Goal: Register for event/course: Sign up to attend an event or enroll in a course

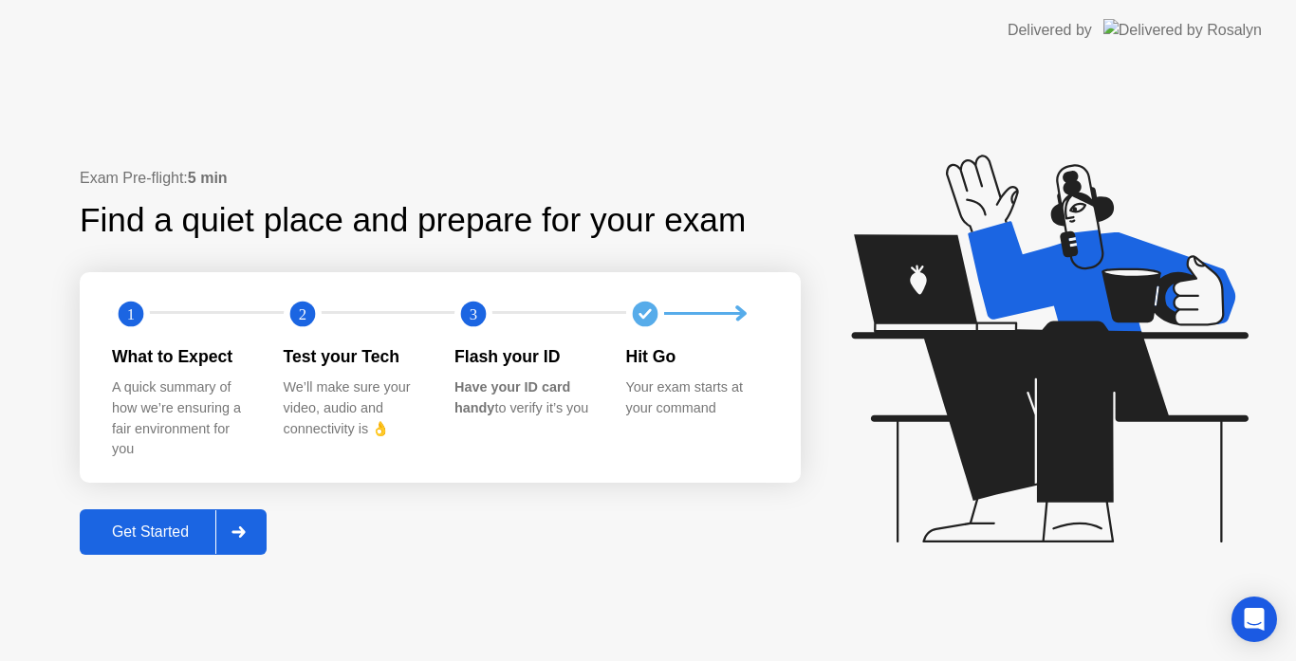
click at [186, 535] on div "Get Started" at bounding box center [150, 532] width 130 height 17
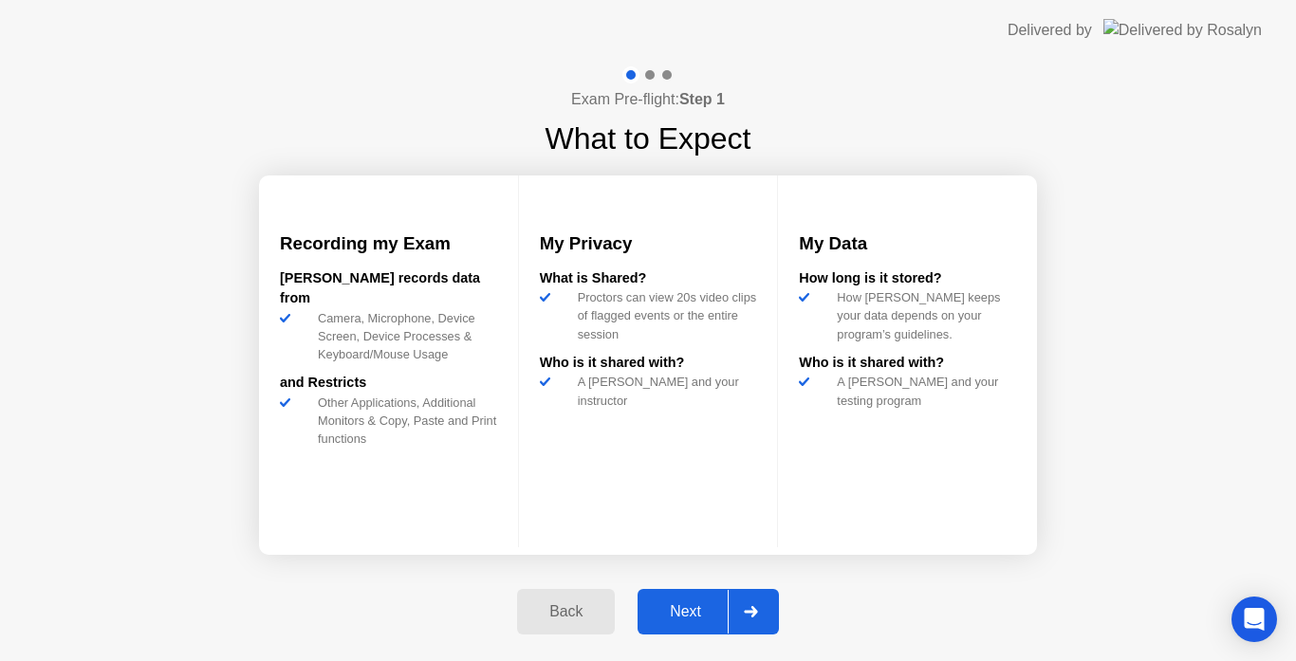
click at [672, 600] on button "Next" at bounding box center [708, 612] width 141 height 46
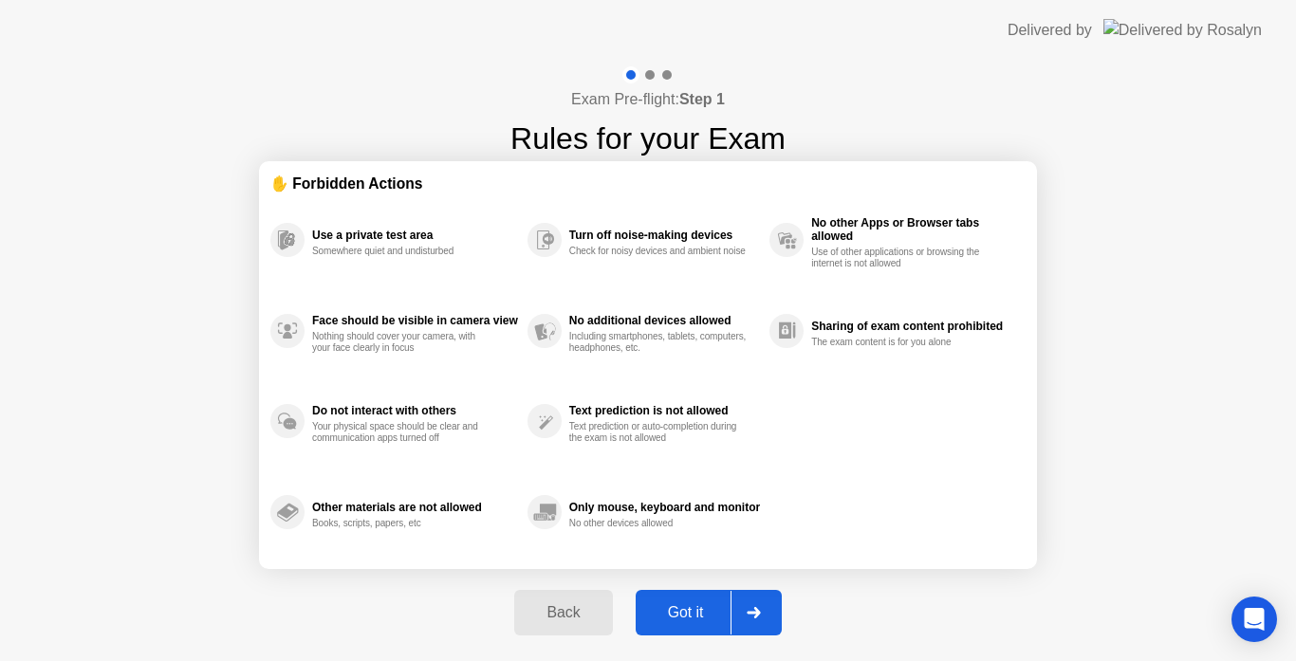
click at [695, 616] on div "Got it" at bounding box center [685, 612] width 89 height 17
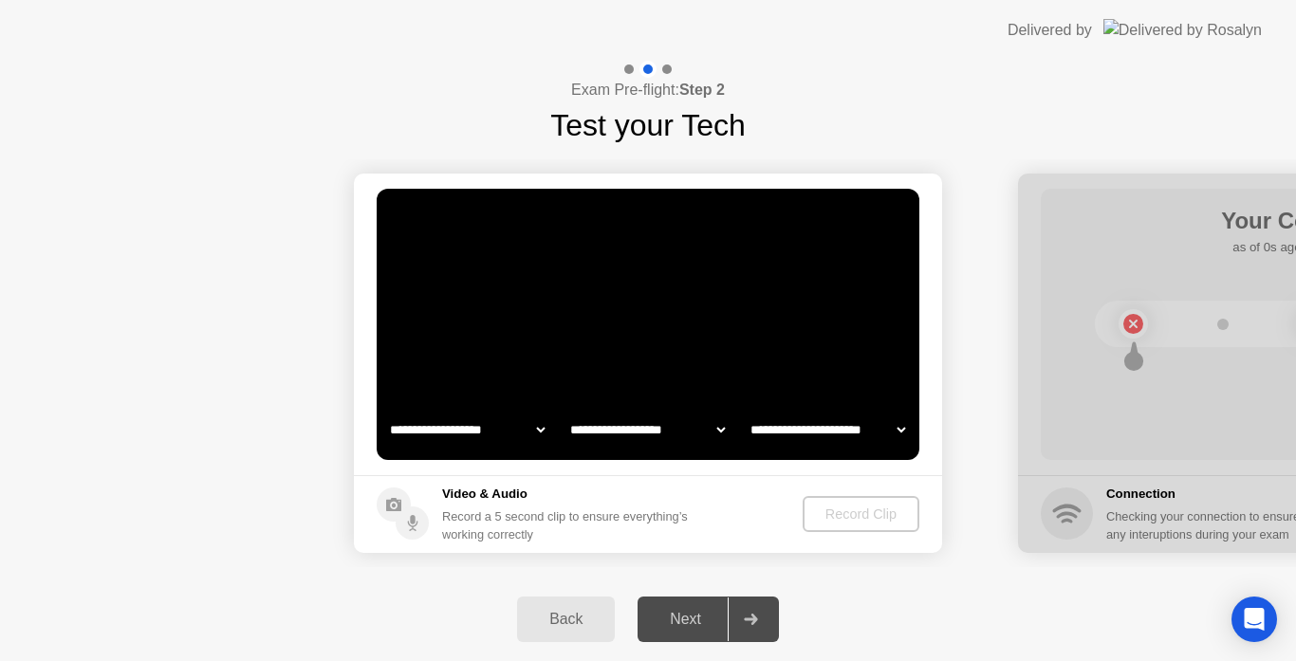
select select "**********"
select select "*******"
click at [839, 510] on div "Record Clip" at bounding box center [862, 514] width 102 height 15
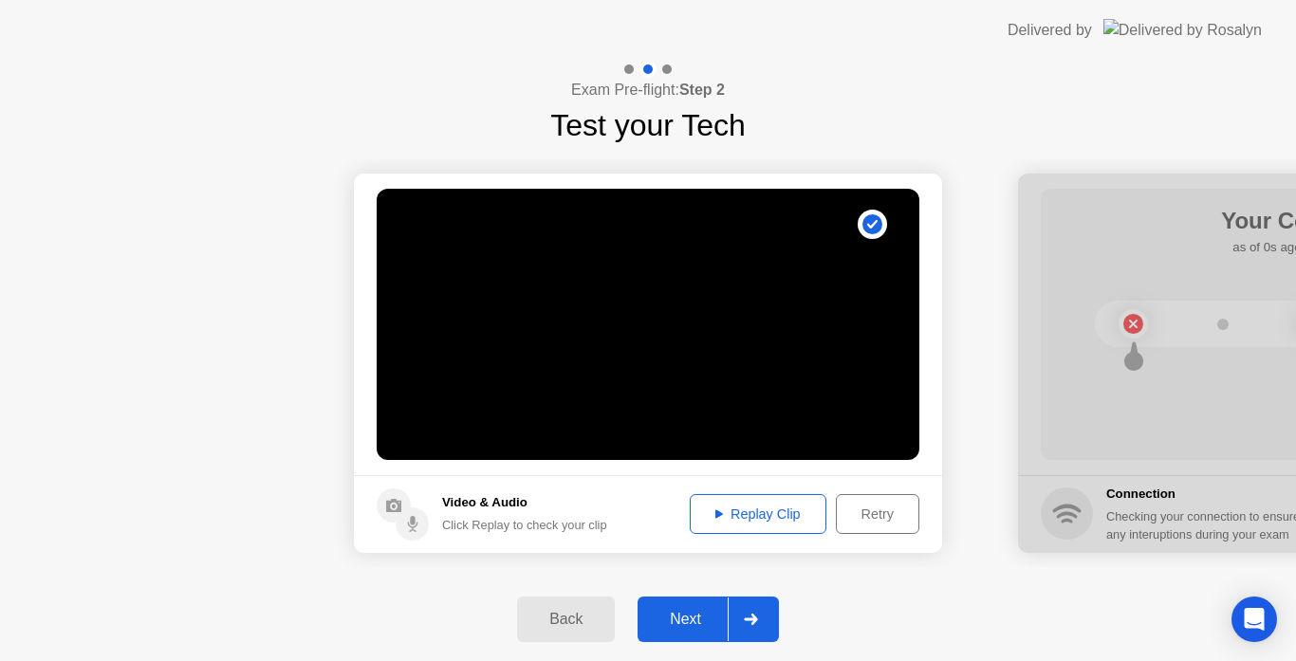
click at [686, 628] on div "Next" at bounding box center [685, 619] width 84 height 17
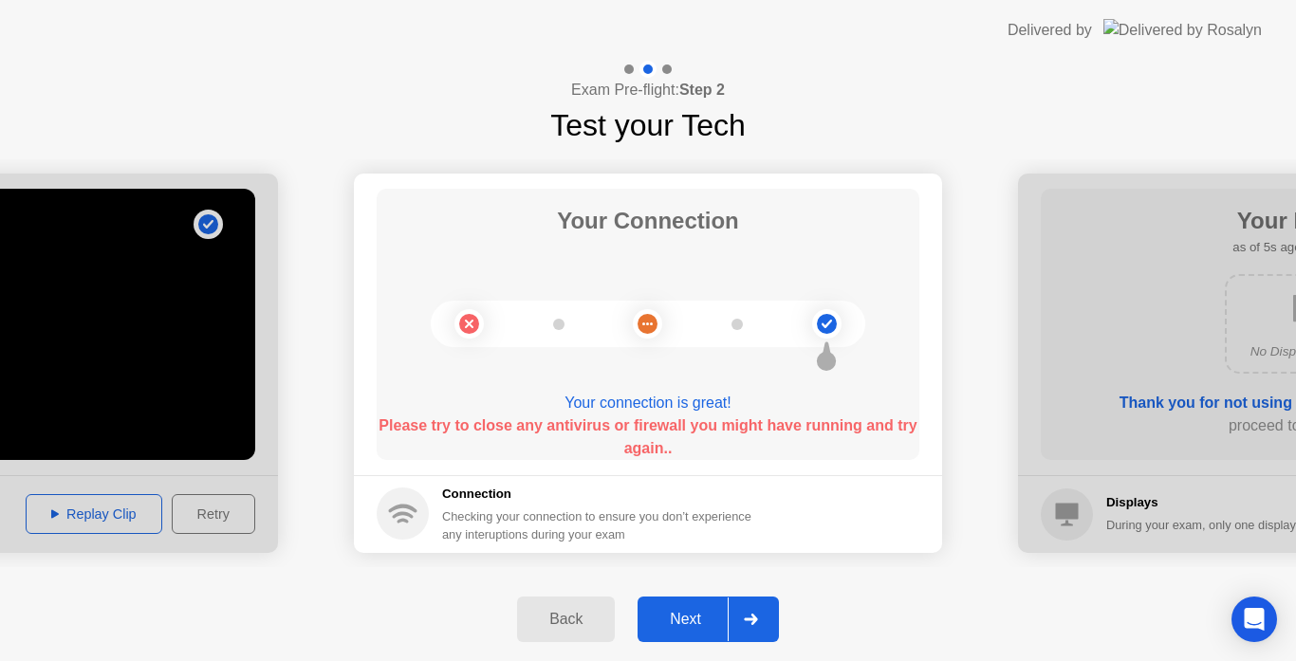
click at [677, 607] on button "Next" at bounding box center [708, 620] width 141 height 46
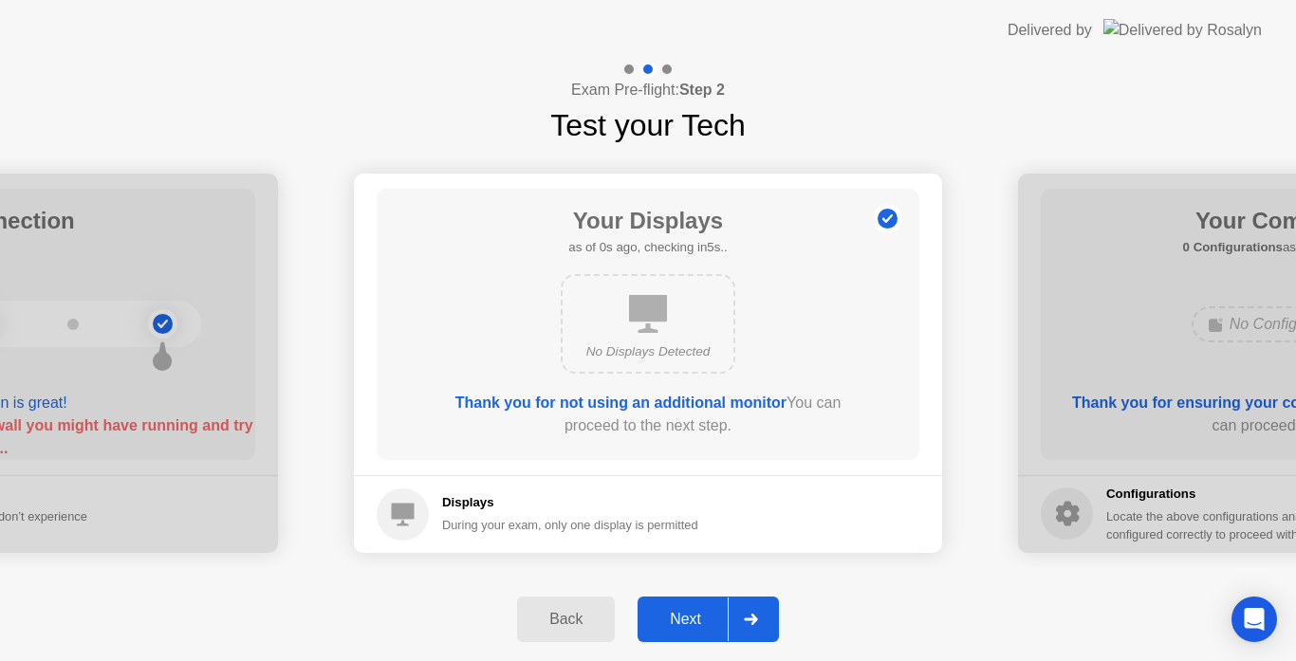
click at [697, 619] on div "Next" at bounding box center [685, 619] width 84 height 17
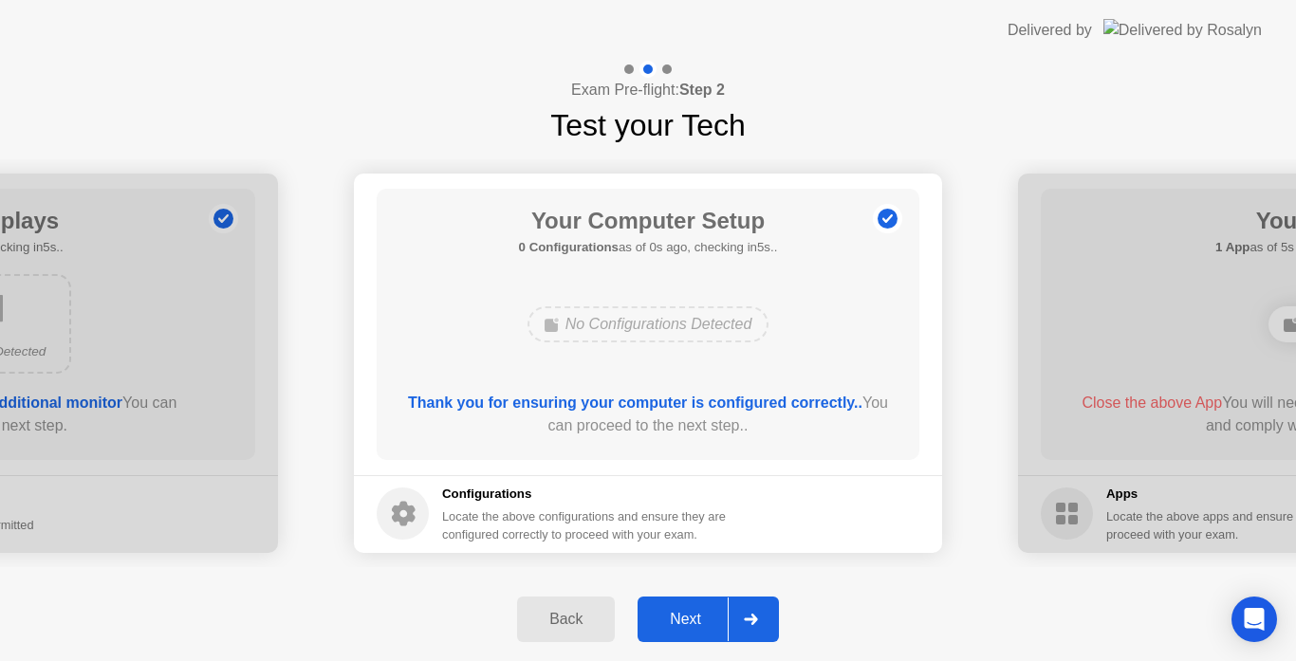
click at [697, 619] on div "Next" at bounding box center [685, 619] width 84 height 17
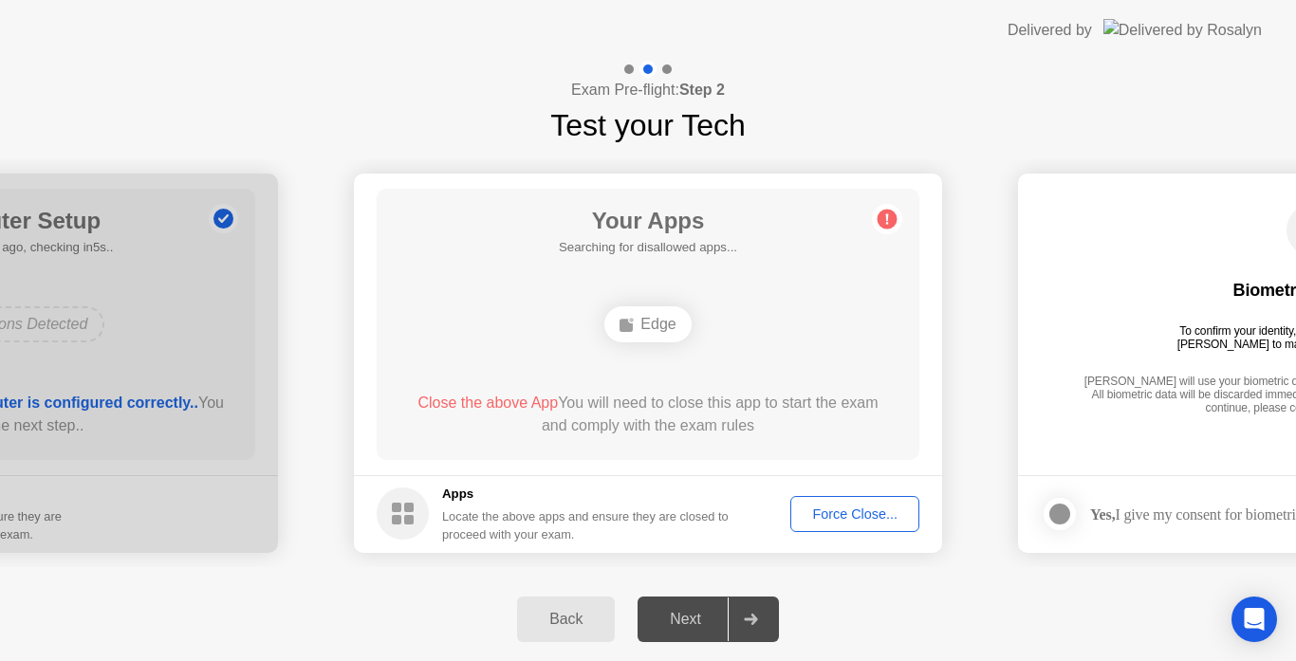
click at [867, 507] on div "Force Close..." at bounding box center [855, 514] width 116 height 15
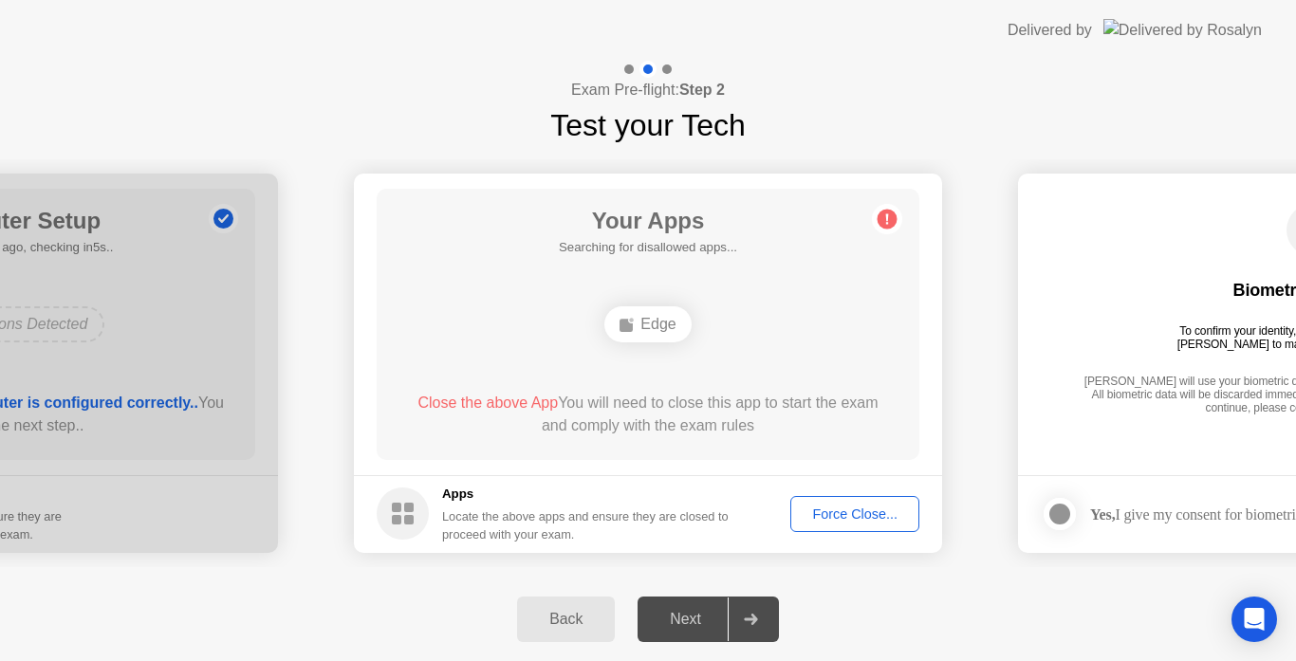
click at [831, 329] on div "Edge" at bounding box center [648, 324] width 435 height 51
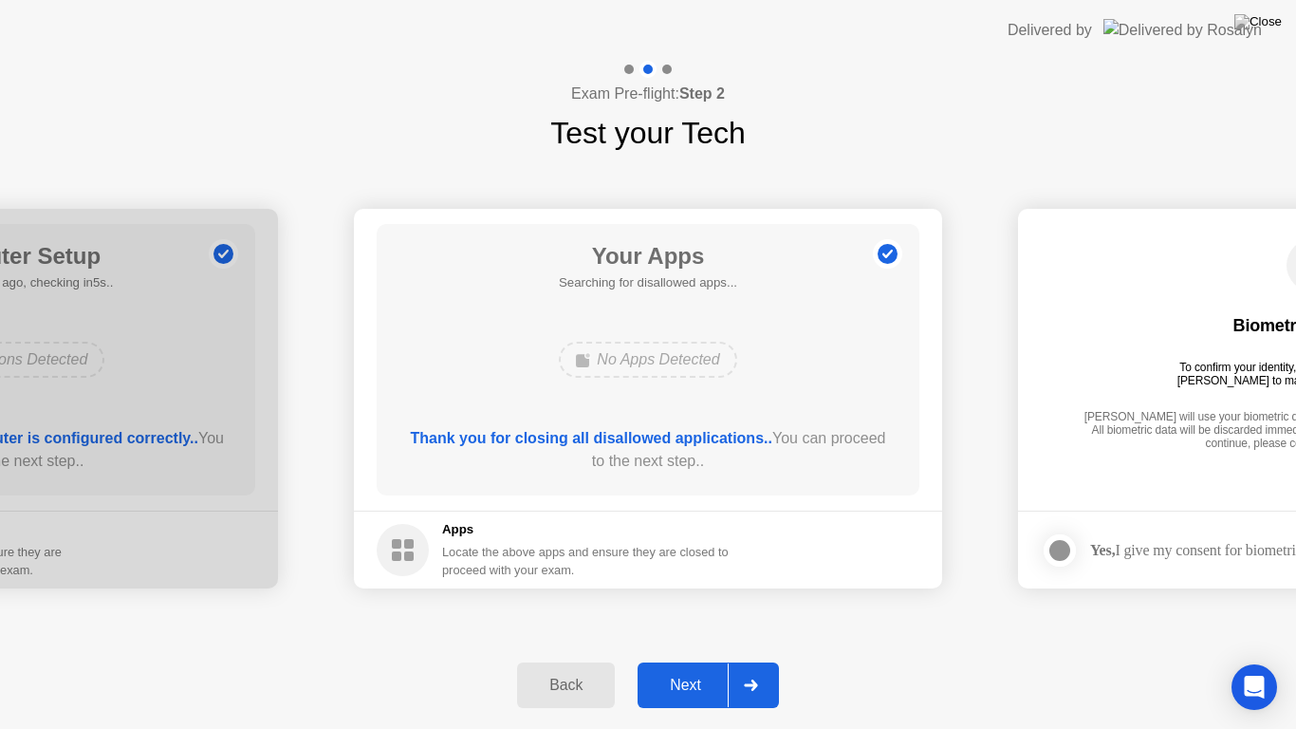
click at [686, 660] on button "Next" at bounding box center [708, 685] width 141 height 46
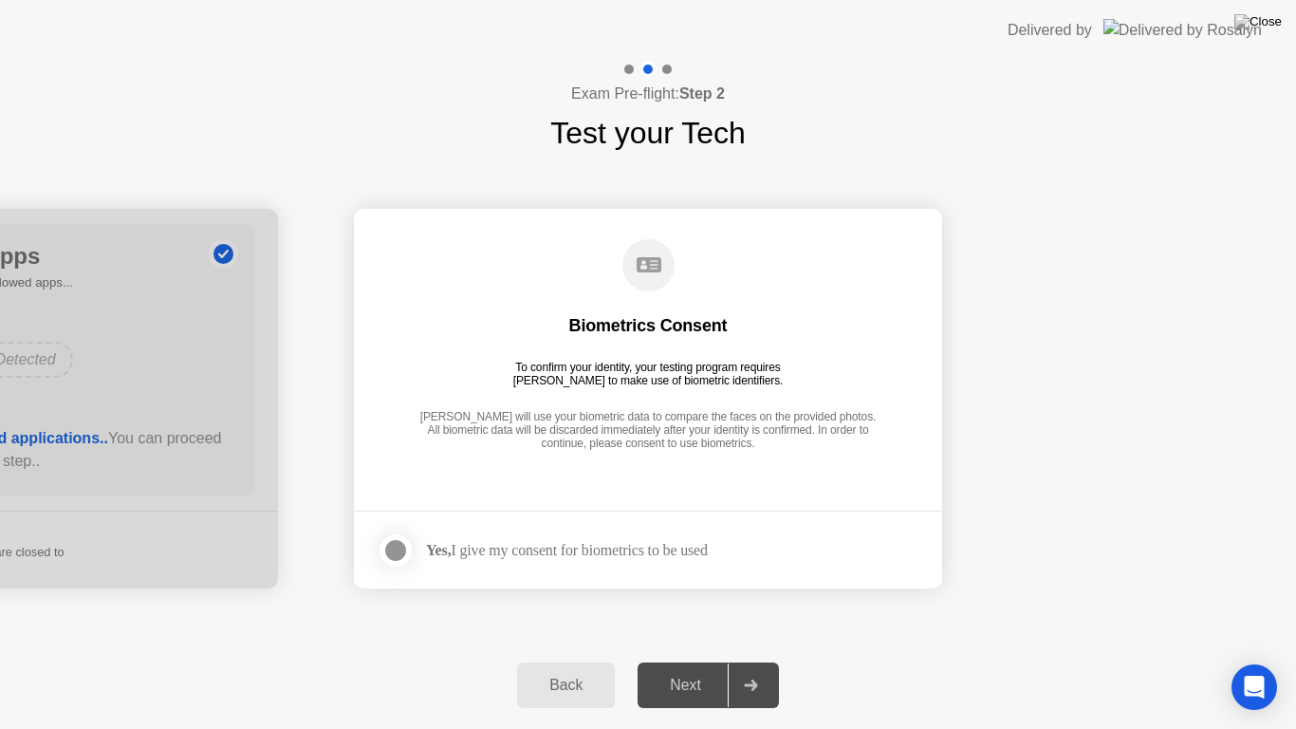
click at [399, 556] on div at bounding box center [395, 550] width 23 height 23
click at [702, 660] on div "Next" at bounding box center [685, 685] width 84 height 17
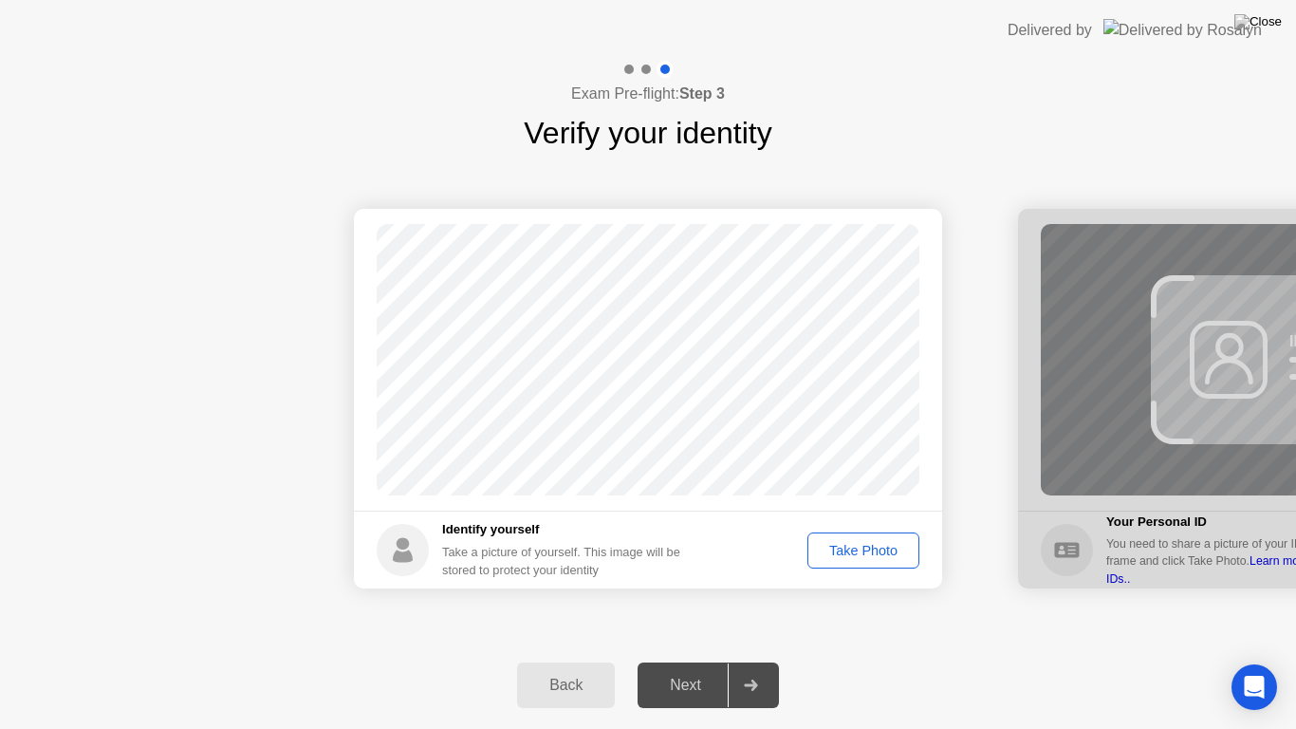
click at [847, 556] on div "Take Photo" at bounding box center [863, 550] width 99 height 15
click at [722, 660] on div "Next" at bounding box center [685, 685] width 84 height 17
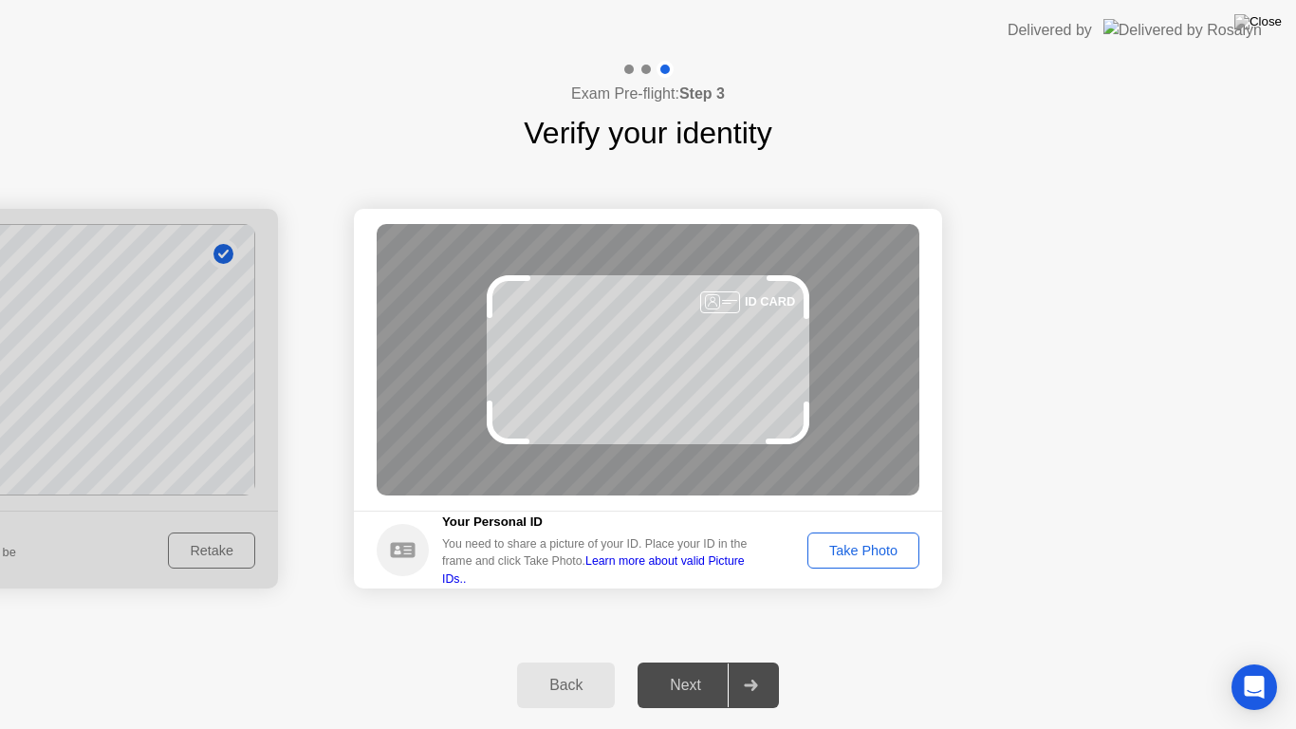
click at [843, 552] on div "Take Photo" at bounding box center [863, 550] width 99 height 15
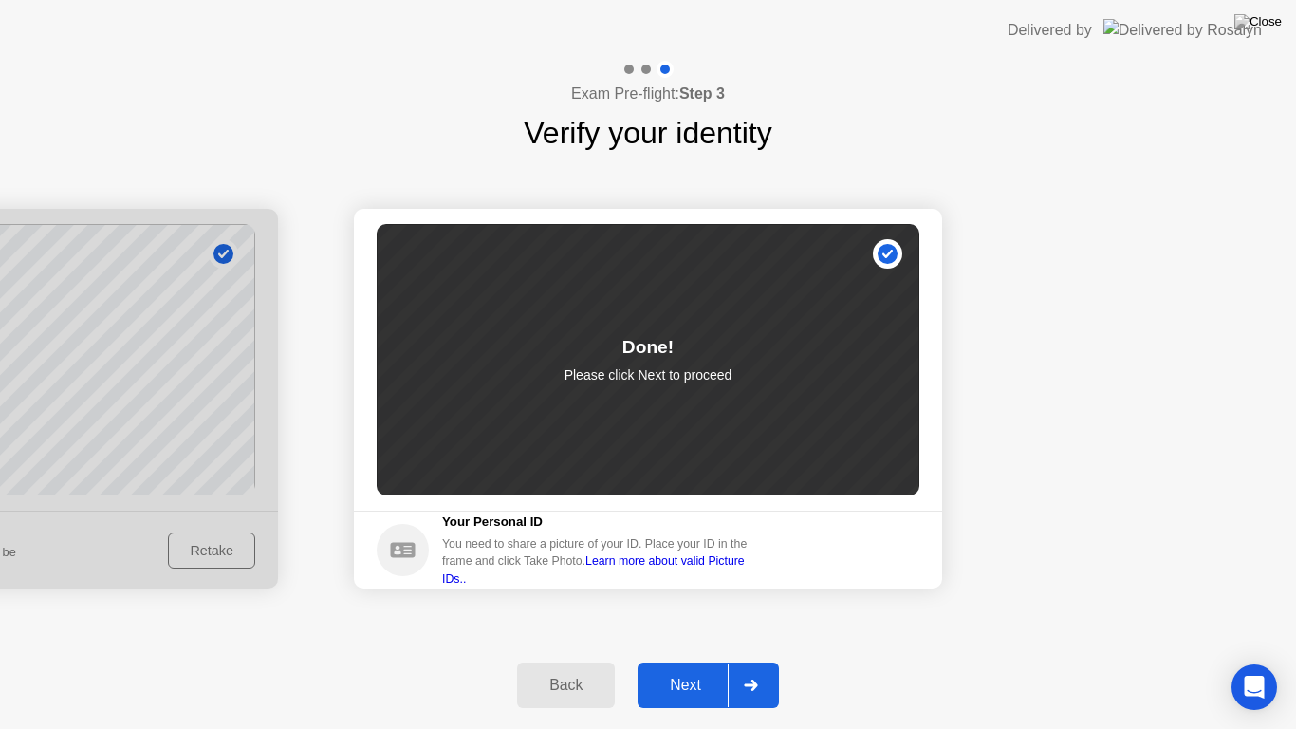
click at [695, 660] on button "Next" at bounding box center [708, 685] width 141 height 46
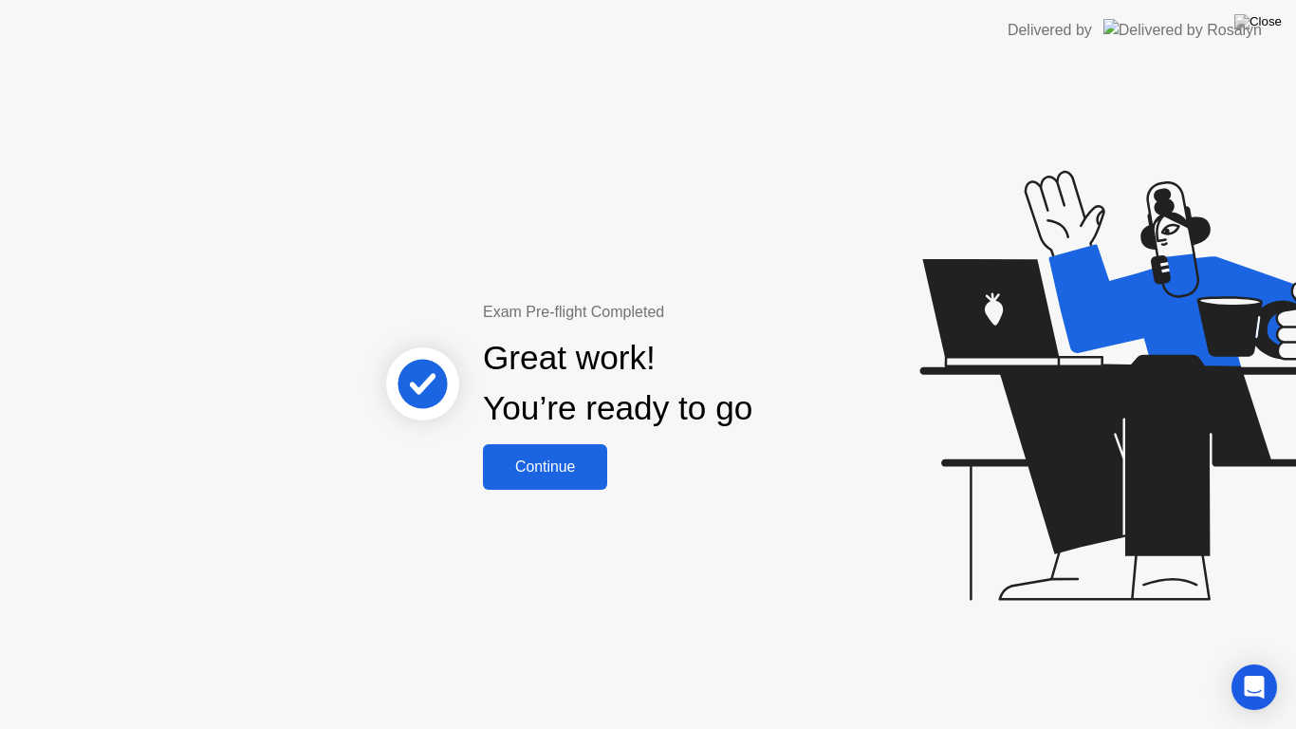
click at [562, 471] on div "Continue" at bounding box center [545, 466] width 113 height 17
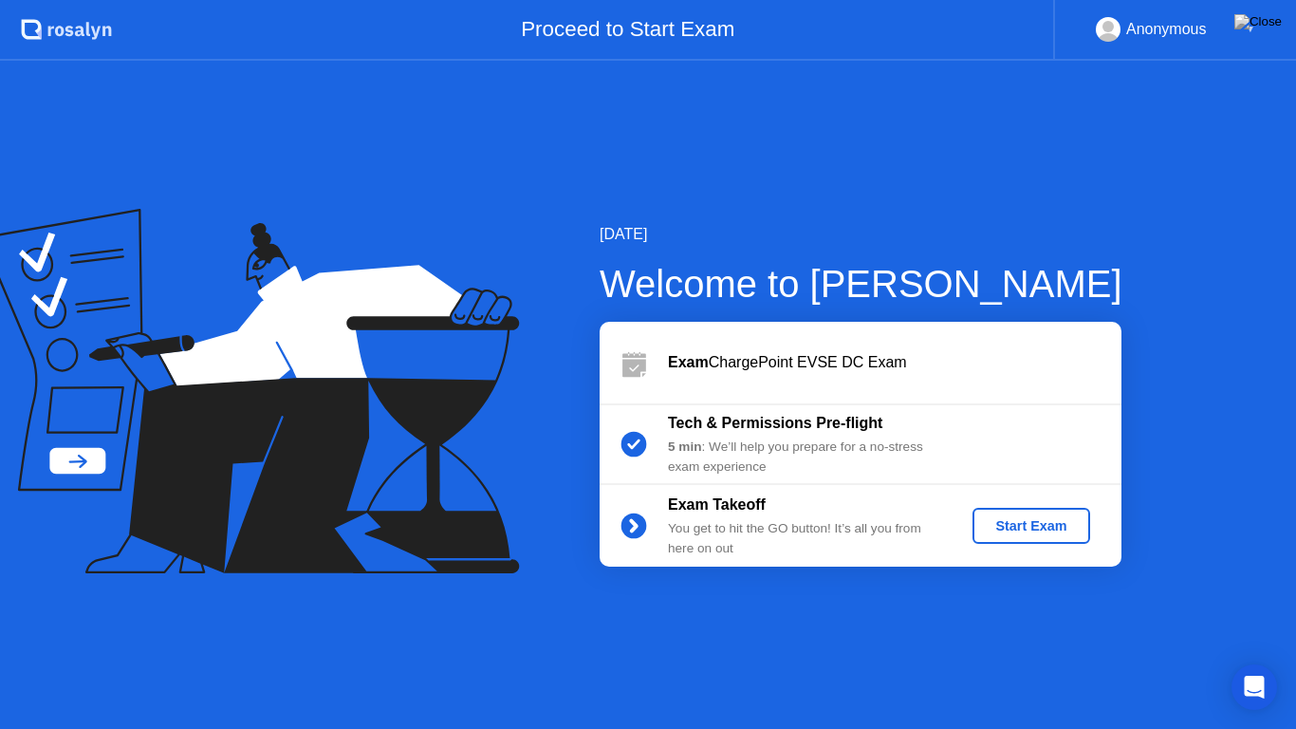
click at [1004, 527] on div "Start Exam" at bounding box center [1031, 525] width 102 height 15
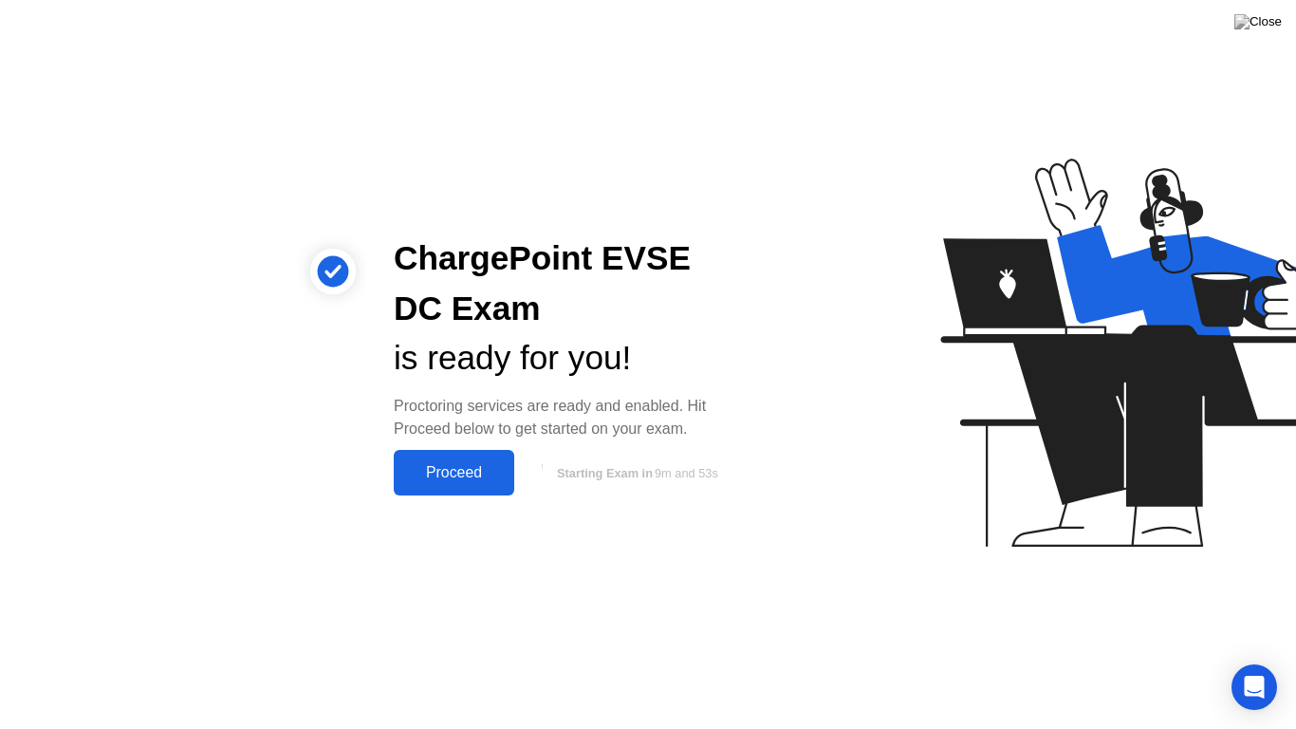
click at [457, 474] on div "Proceed" at bounding box center [453, 472] width 109 height 17
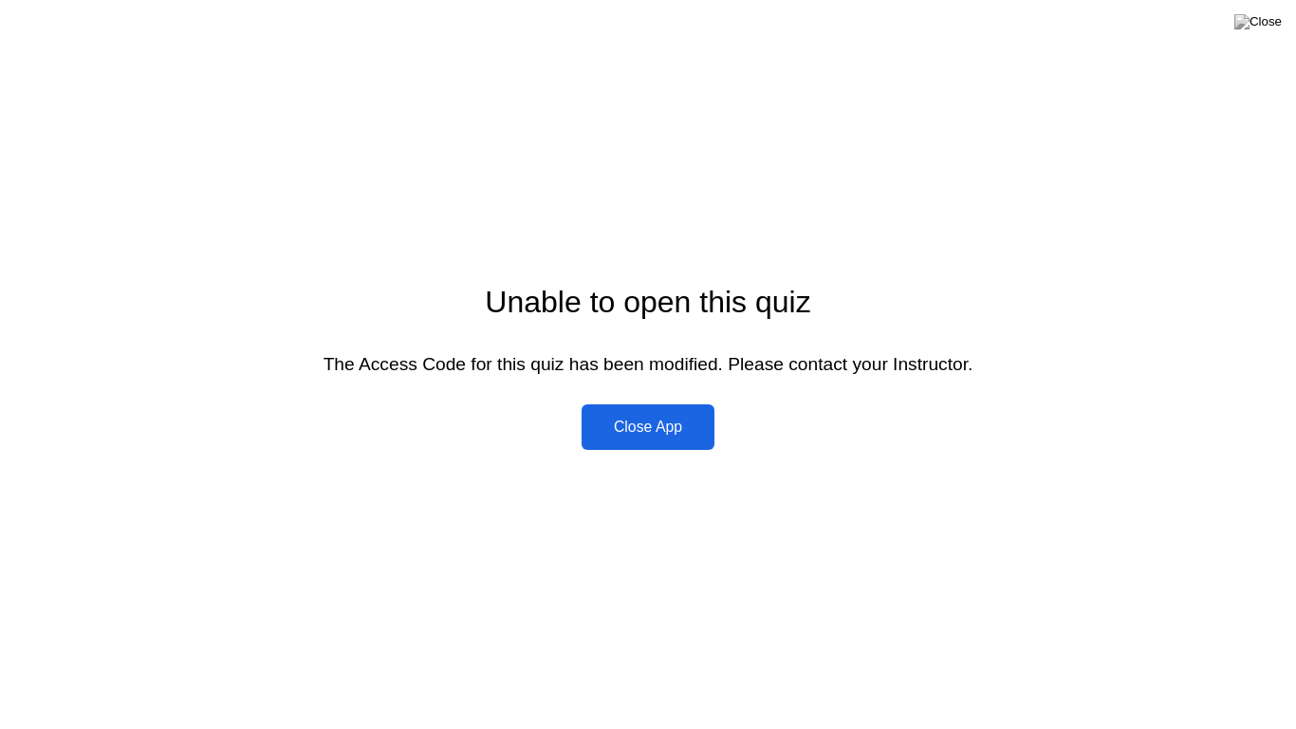
click at [659, 420] on div "Close App" at bounding box center [647, 426] width 121 height 17
